Goal: Task Accomplishment & Management: Use online tool/utility

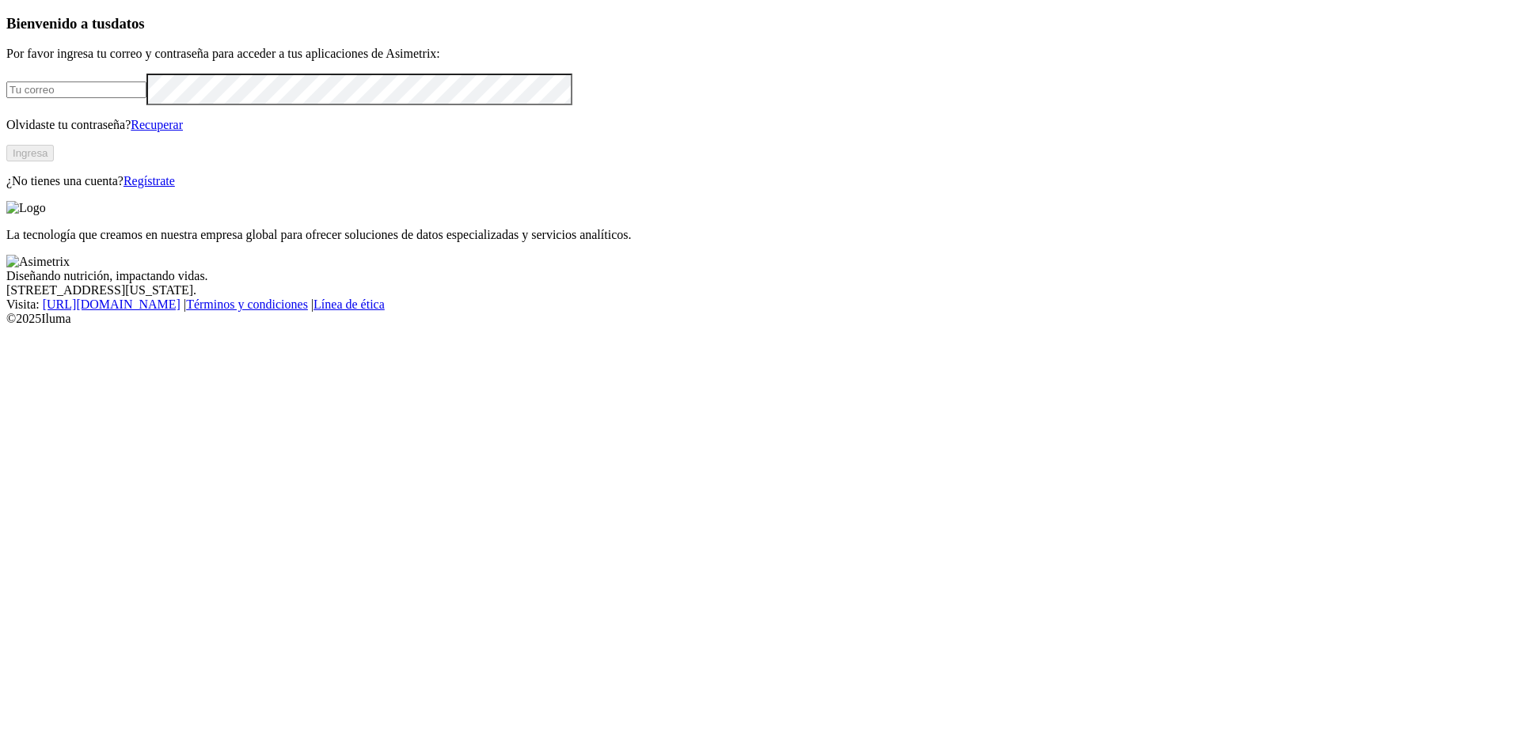
type input "[PERSON_NAME][EMAIL_ADDRESS][PERSON_NAME][DOMAIN_NAME]"
click at [54, 161] on button "Ingresa" at bounding box center [29, 153] width 47 height 17
